Goal: Information Seeking & Learning: Learn about a topic

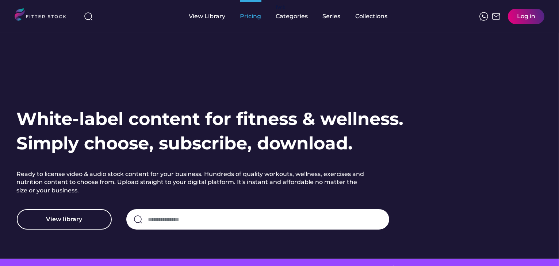
click at [251, 15] on div "Pricing" at bounding box center [250, 16] width 21 height 8
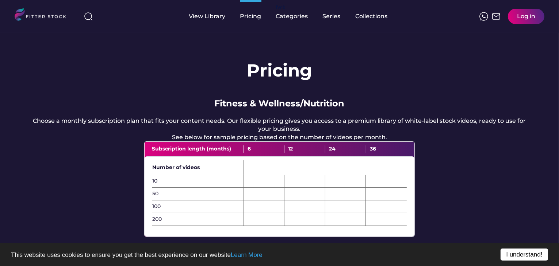
click at [514, 254] on link "I understand!" at bounding box center [523, 255] width 47 height 12
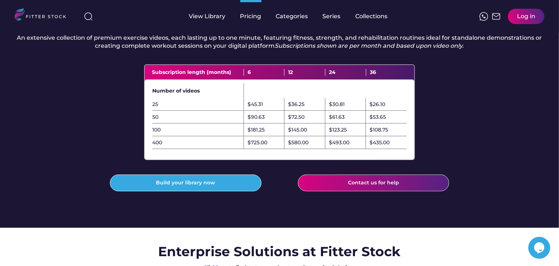
scroll to position [235, 0]
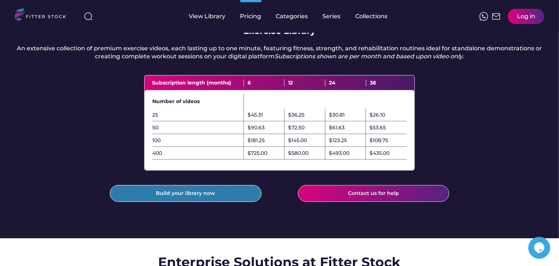
click at [186, 196] on button "Build your library now" at bounding box center [185, 193] width 151 height 17
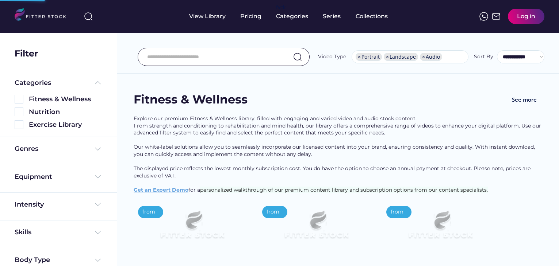
select select "**********"
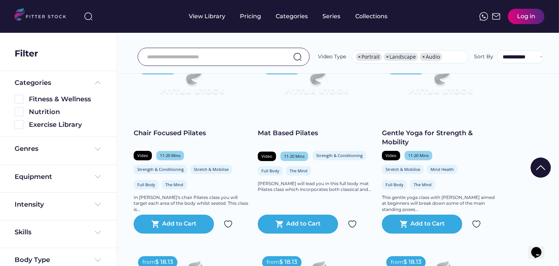
scroll to position [145, 0]
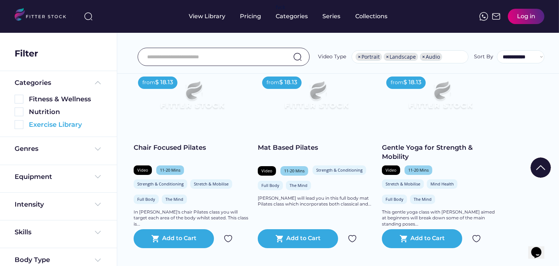
click at [19, 126] on img at bounding box center [19, 124] width 9 height 9
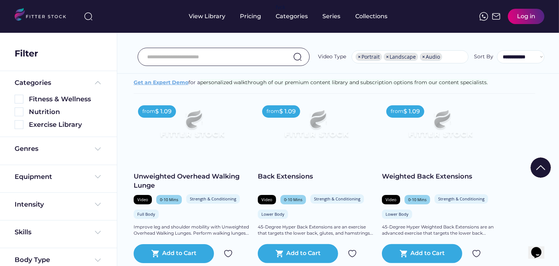
scroll to position [0, 0]
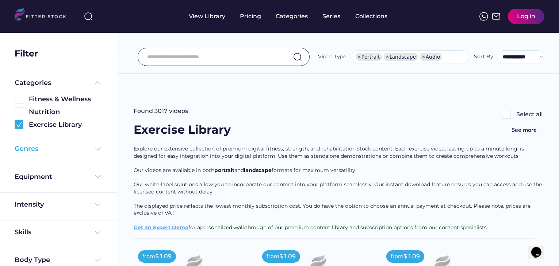
click at [98, 148] on img at bounding box center [97, 149] width 9 height 9
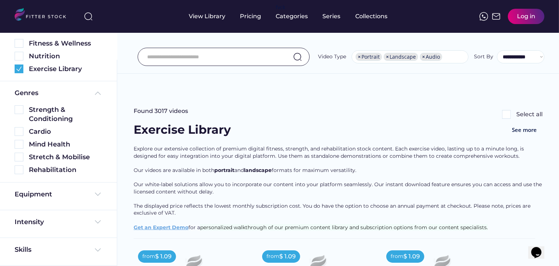
scroll to position [59, 0]
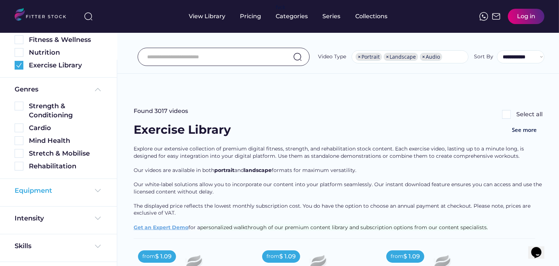
click at [96, 189] on img at bounding box center [97, 191] width 9 height 9
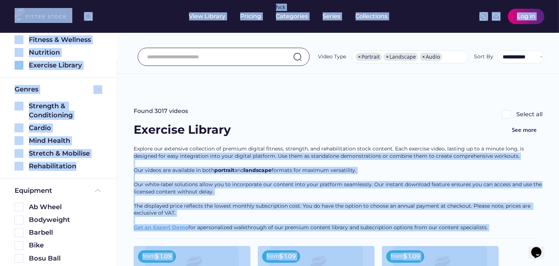
drag, startPoint x: 117, startPoint y: 142, endPoint x: 115, endPoint y: 160, distance: 17.6
click at [115, 160] on body "Found 258 videos Select all Fitness & Wellness See more Explore our premium Fit…" at bounding box center [279, 133] width 559 height 266
click at [108, 149] on div "Genres Strength & Conditioning Cardio Mind Health Stretch & Mobilise Rehabilita…" at bounding box center [58, 128] width 117 height 101
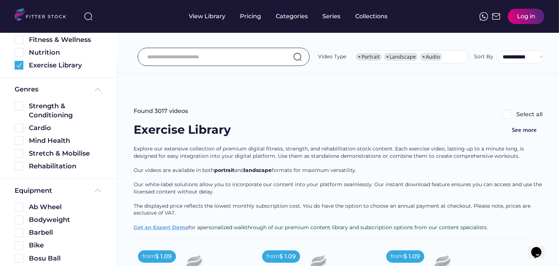
scroll to position [292, 0]
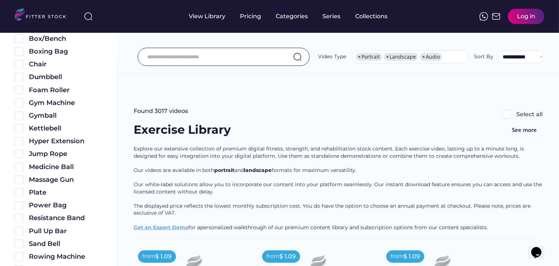
click at [479, 107] on div "Found 3017 videos Select all" at bounding box center [338, 114] width 409 height 15
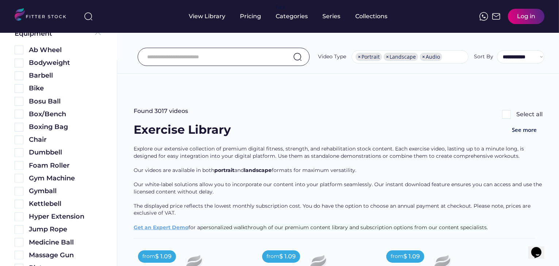
scroll to position [231, 0]
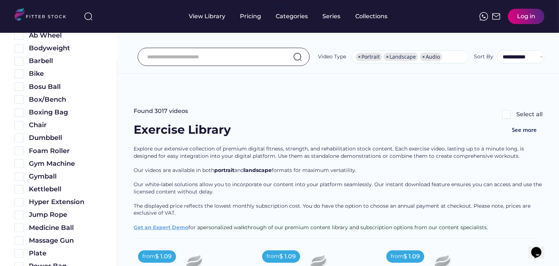
click at [394, 125] on div "Exercise Library See more" at bounding box center [338, 134] width 409 height 24
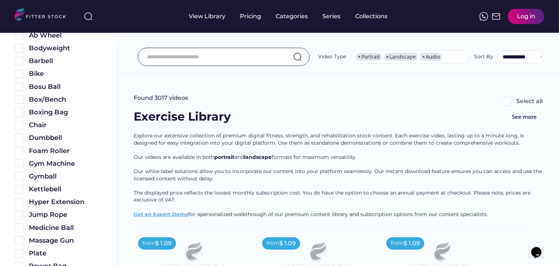
scroll to position [15, 0]
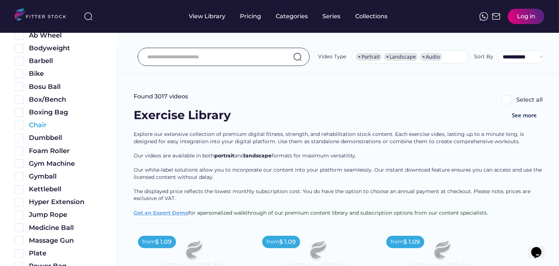
click at [18, 125] on img at bounding box center [19, 125] width 9 height 9
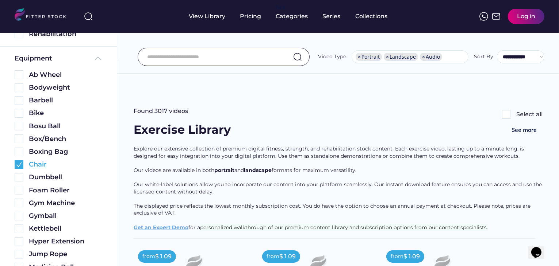
scroll to position [271, 0]
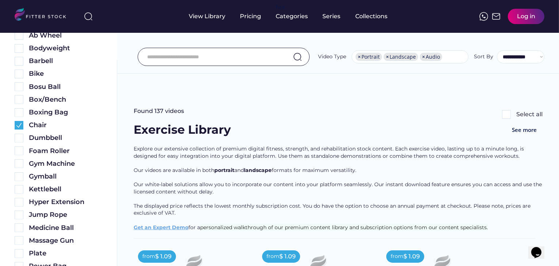
click at [438, 122] on div "Exercise Library See more" at bounding box center [338, 134] width 409 height 24
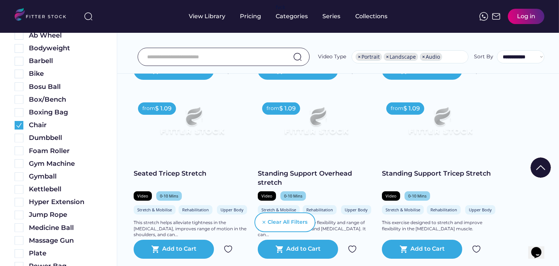
scroll to position [686, 0]
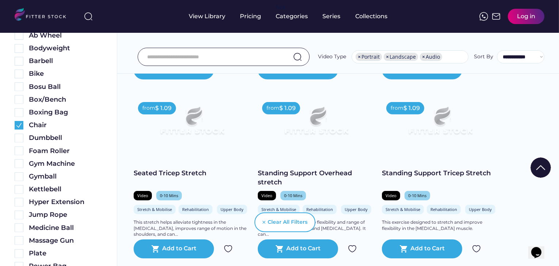
click at [542, 251] on icon "Opens Chat This icon Opens the chat window." at bounding box center [536, 253] width 12 height 12
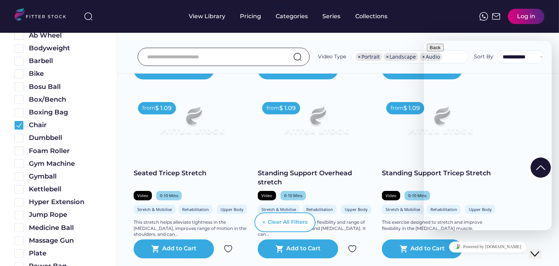
type input "**********"
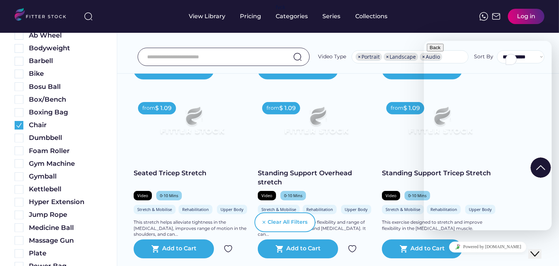
type textarea "*"
type textarea "**********"
click at [539, 250] on icon "Close Chat This icon closes the chat window." at bounding box center [534, 254] width 9 height 9
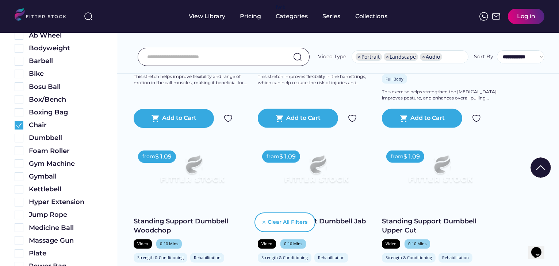
scroll to position [1222, 0]
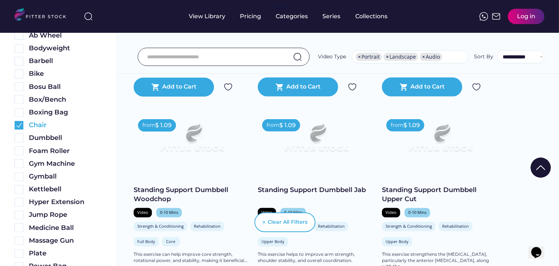
click at [16, 127] on img at bounding box center [19, 125] width 9 height 9
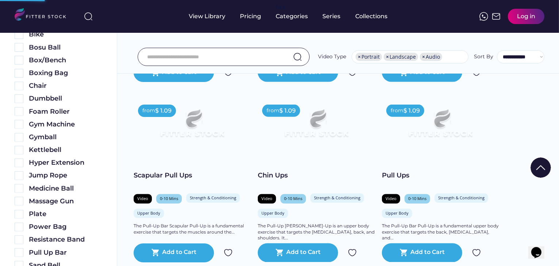
scroll to position [231, 0]
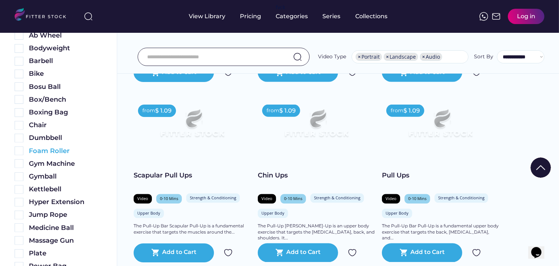
click at [19, 151] on img at bounding box center [19, 151] width 9 height 9
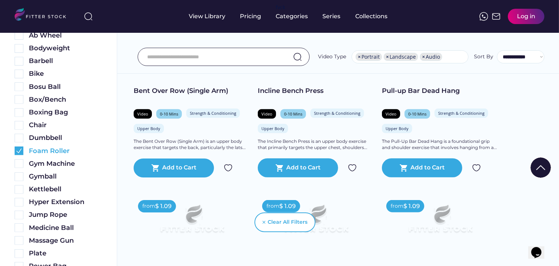
scroll to position [1037, 0]
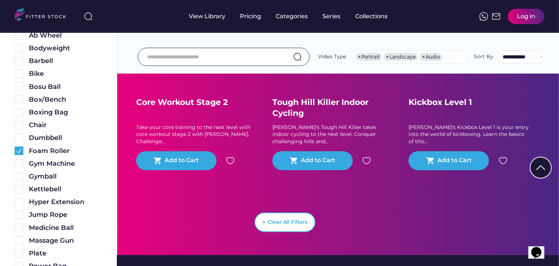
drag, startPoint x: 117, startPoint y: 153, endPoint x: 117, endPoint y: 165, distance: 11.7
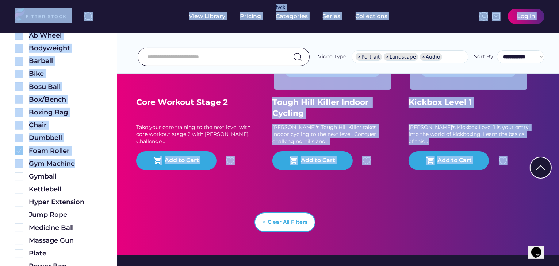
drag, startPoint x: 115, startPoint y: 161, endPoint x: 117, endPoint y: 177, distance: 16.9
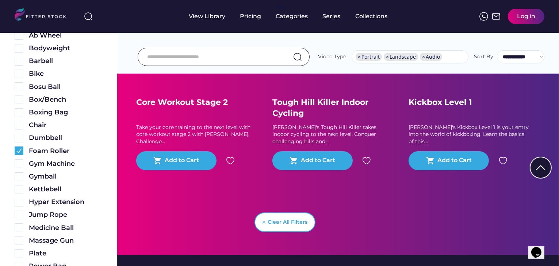
click at [0, 185] on div "Equipment Ab Wheel Bodyweight Barbell Bike Bosu Ball Box/Bench Boxing Bag Chair…" at bounding box center [58, 200] width 117 height 387
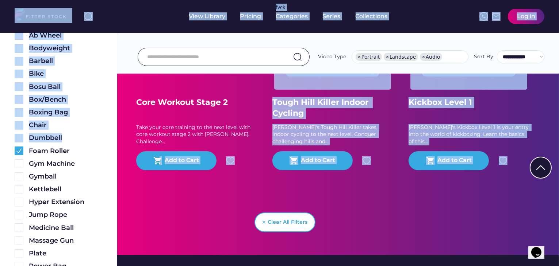
drag, startPoint x: 114, startPoint y: 134, endPoint x: 117, endPoint y: 153, distance: 19.1
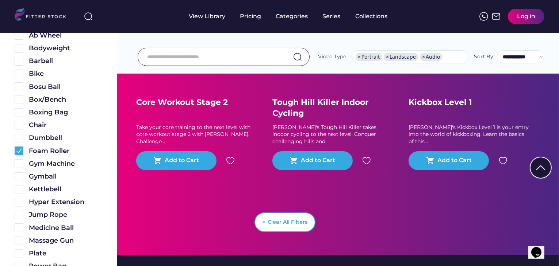
click at [142, 124] on div "Take your core training to the next level with core workout stage 2 with [PERSO…" at bounding box center [196, 135] width 120 height 22
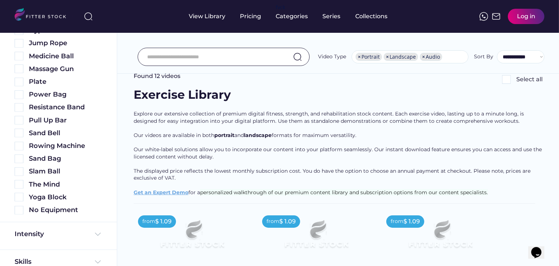
scroll to position [439, 0]
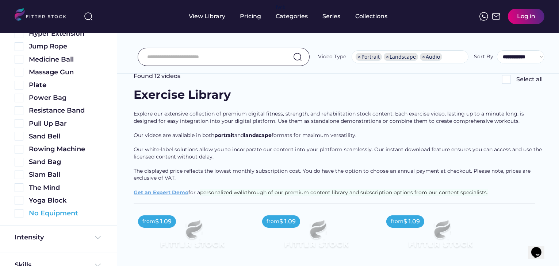
click at [19, 215] on img at bounding box center [19, 213] width 9 height 9
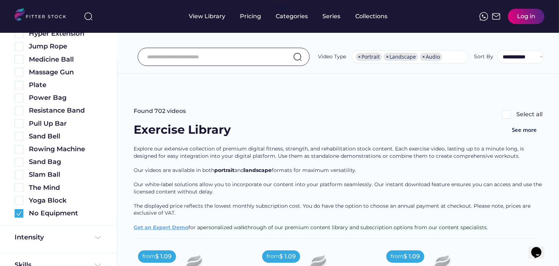
click at [114, 108] on div "Equipment Ab Wheel Bodyweight Barbell Bike Bosu Ball Box/Bench Boxing Bag Chair…" at bounding box center [58, 32] width 117 height 387
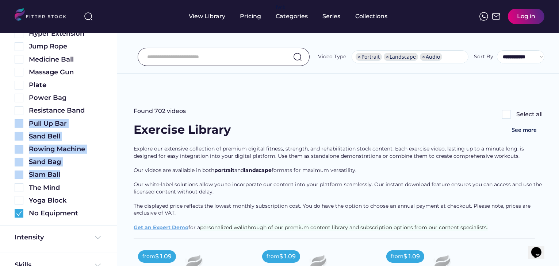
scroll to position [206, 0]
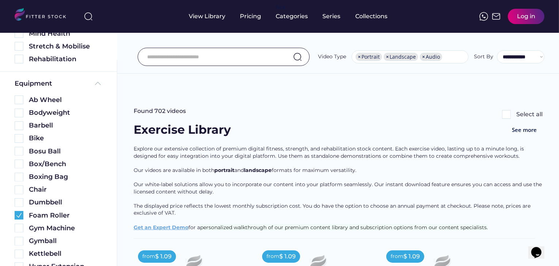
click at [0, 146] on div "Equipment Ab Wheel Bodyweight Barbell Bike Bosu Ball Box/Bench Boxing Bag Chair…" at bounding box center [58, 265] width 117 height 387
click at [18, 215] on img at bounding box center [19, 215] width 9 height 9
click at [452, 107] on div "Found 702 videos Select all" at bounding box center [338, 114] width 409 height 15
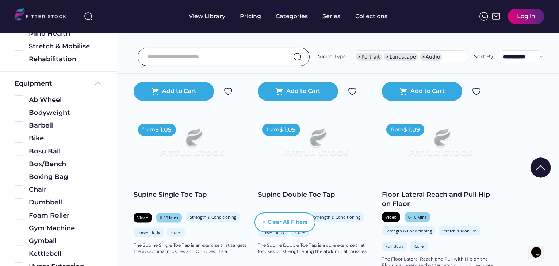
scroll to position [439, 0]
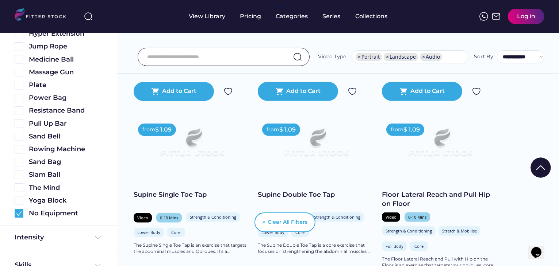
drag, startPoint x: 115, startPoint y: 216, endPoint x: 115, endPoint y: 210, distance: 5.9
click at [115, 210] on div "Filter Clear All Filters Equipment Categories Fitness & Wellness Nutrition Exer…" at bounding box center [58, 133] width 117 height 266
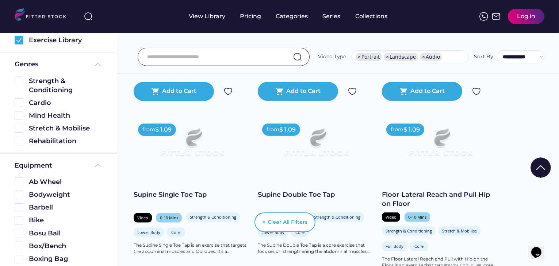
scroll to position [98, 0]
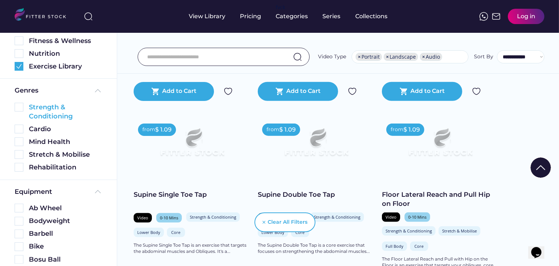
click at [17, 104] on img at bounding box center [19, 107] width 9 height 9
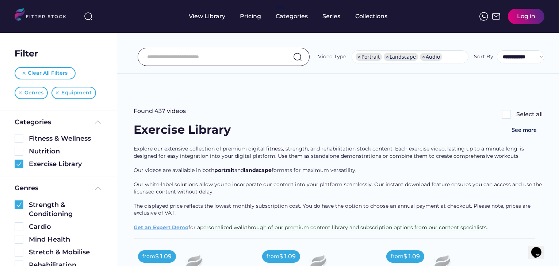
scroll to position [15, 0]
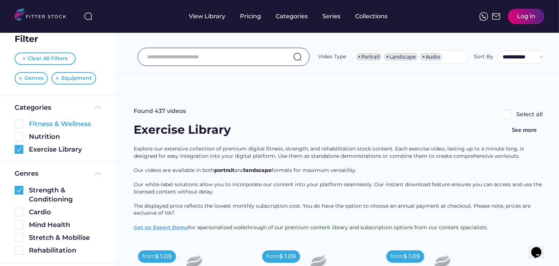
click at [17, 125] on img at bounding box center [19, 124] width 9 height 9
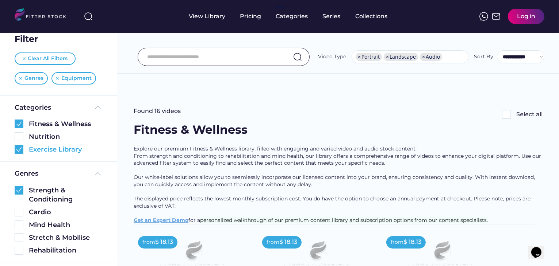
click at [20, 151] on img at bounding box center [19, 149] width 9 height 9
click at [21, 192] on img at bounding box center [19, 190] width 9 height 9
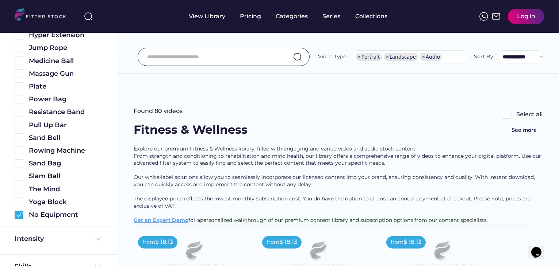
scroll to position [480, 0]
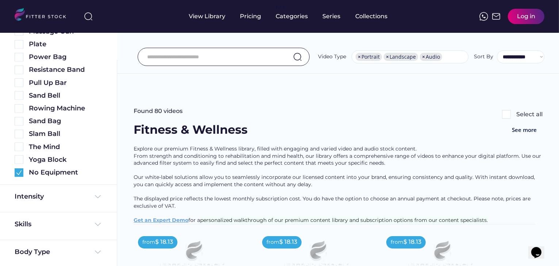
click at [19, 177] on div "No Equipment" at bounding box center [59, 172] width 88 height 9
click at [19, 174] on img at bounding box center [19, 173] width 9 height 9
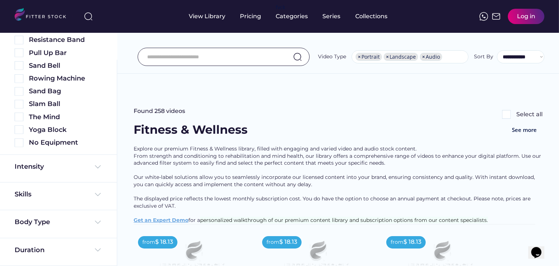
click at [431, 107] on div "Found 258 videos Select all" at bounding box center [338, 114] width 409 height 15
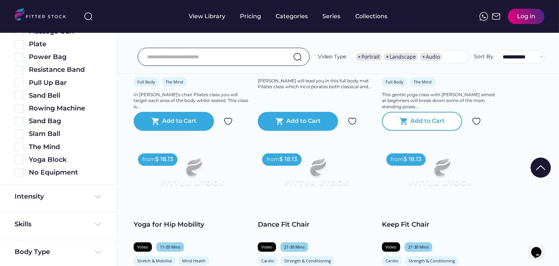
scroll to position [336, 0]
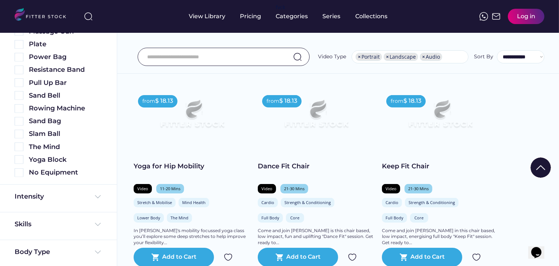
click at [291, 118] on img at bounding box center [315, 117] width 93 height 53
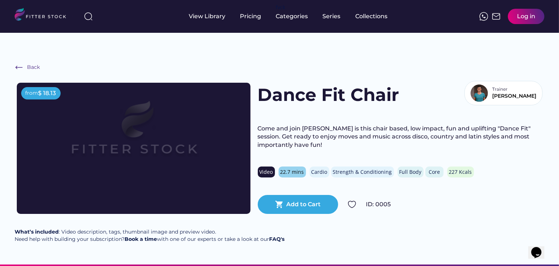
click at [539, 247] on icon "Chat widget" at bounding box center [536, 252] width 10 height 11
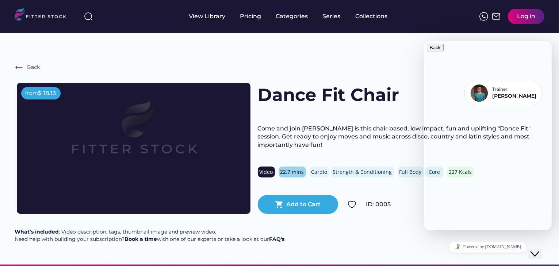
click at [539, 250] on icon "Close Chat This icon closes the chat window." at bounding box center [534, 254] width 9 height 9
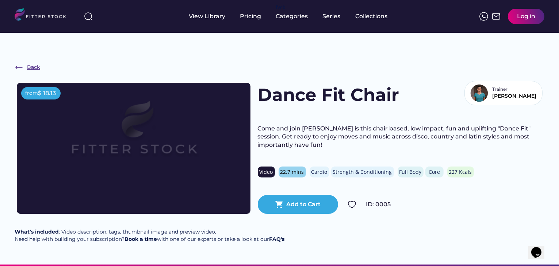
click at [20, 63] on img at bounding box center [19, 67] width 9 height 9
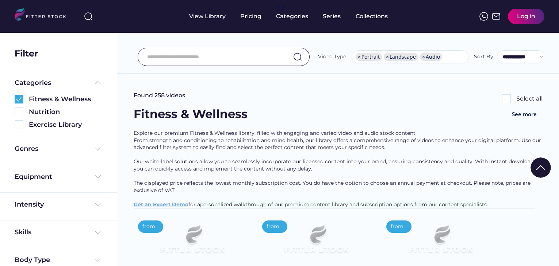
select select "**********"
